Goal: Navigation & Orientation: Find specific page/section

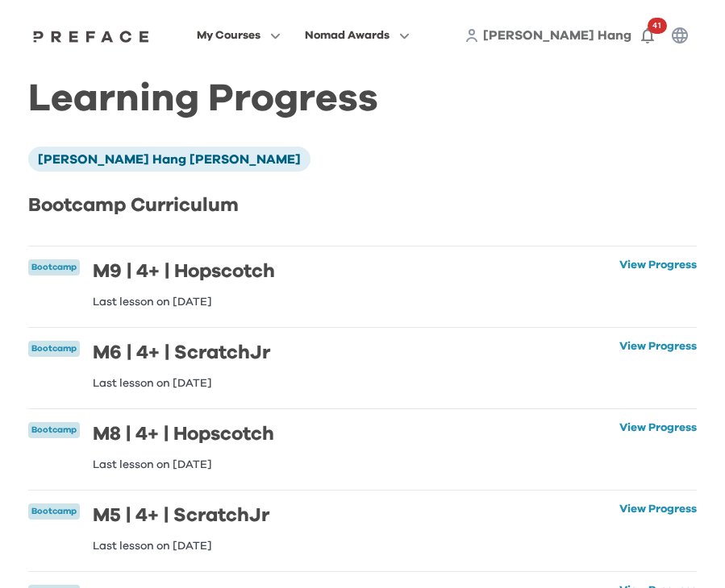
scroll to position [1167, 0]
